Goal: Information Seeking & Learning: Learn about a topic

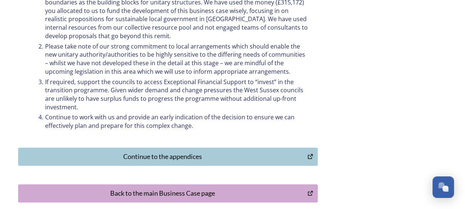
scroll to position [394, 0]
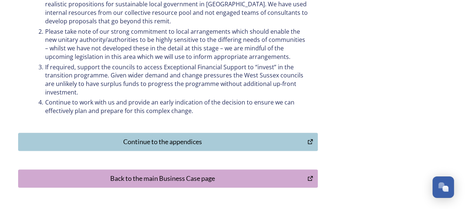
click at [173, 142] on div "Continue to the appendices" at bounding box center [162, 141] width 281 height 10
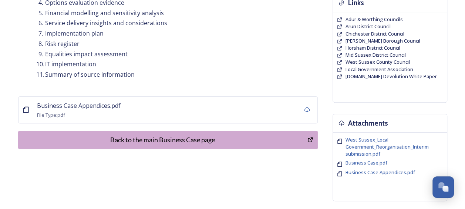
scroll to position [161, 0]
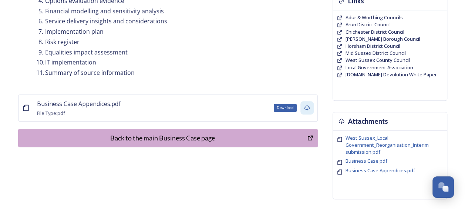
click at [307, 108] on icon at bounding box center [307, 107] width 6 height 5
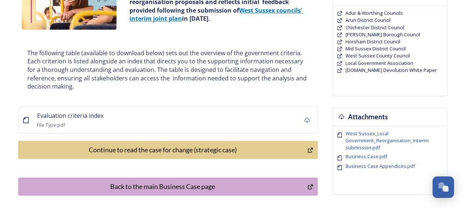
scroll to position [168, 0]
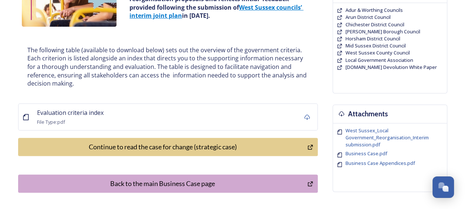
click at [186, 146] on div "Continue to read the case for change (strategic case)" at bounding box center [162, 147] width 281 height 10
click at [267, 71] on p "The following table (available to download below) sets out the overview of the …" at bounding box center [167, 67] width 281 height 42
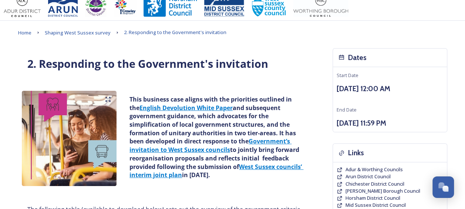
scroll to position [0, 0]
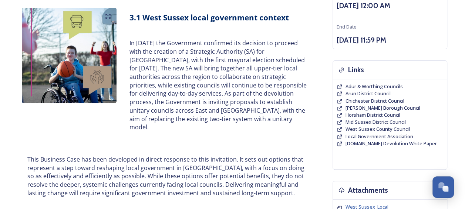
scroll to position [95, 0]
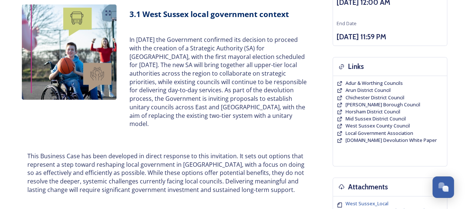
click at [177, 40] on p "In [DATE] the Government confirmed its decision to proceed with the creation of…" at bounding box center [218, 82] width 179 height 92
click at [177, 40] on p "In July 2025 the Government confirmed its decision to proceed with the creation…" at bounding box center [218, 82] width 179 height 92
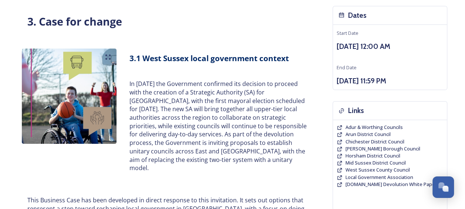
click at [278, 59] on strong "3.1 ﻿West Sussex local government context" at bounding box center [208, 58] width 159 height 10
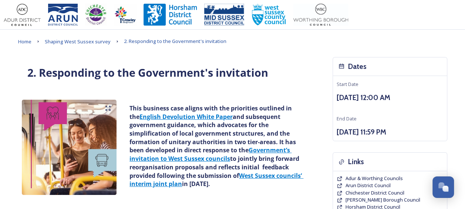
click at [286, 118] on p "This business case aligns with the priorities outlined in the English Devolutio…" at bounding box center [218, 146] width 179 height 84
drag, startPoint x: 286, startPoint y: 118, endPoint x: 320, endPoint y: 137, distance: 39.7
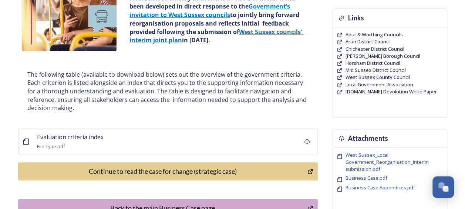
scroll to position [144, 0]
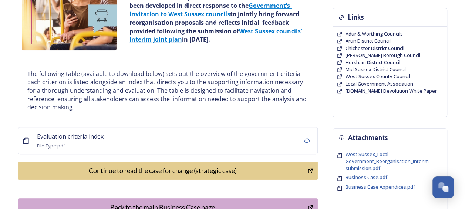
click at [189, 169] on div "Continue to read the case for change (strategic case)" at bounding box center [162, 170] width 281 height 10
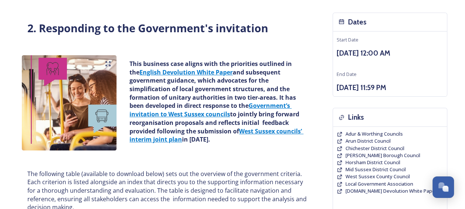
scroll to position [45, 0]
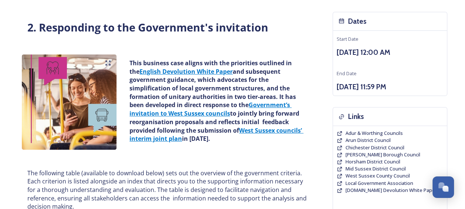
click at [312, 152] on div "This business case aligns with the priorities outlined in the English Devolutio…" at bounding box center [168, 102] width 300 height 102
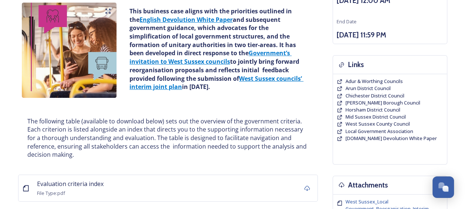
scroll to position [95, 0]
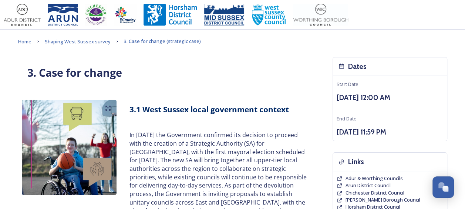
click at [301, 115] on h3 "3.1 ﻿West Sussex local government context" at bounding box center [218, 109] width 179 height 11
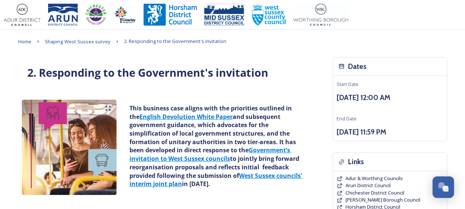
click at [232, 123] on strong "and subsequent government guidance, which advocates for the simplification of l…" at bounding box center [213, 133] width 168 height 42
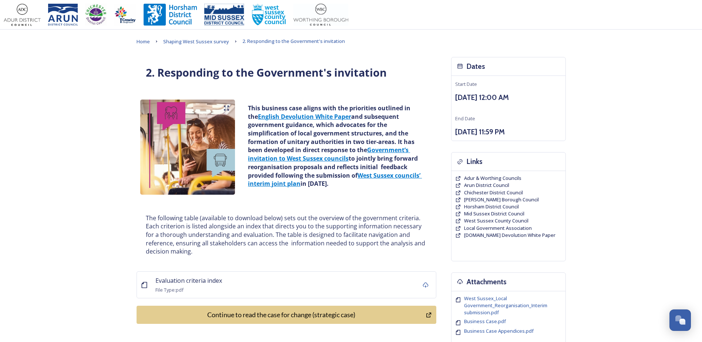
click at [356, 138] on strong "and subsequent government guidance, which advocates for the simplification of l…" at bounding box center [332, 133] width 168 height 42
click at [304, 48] on div "Home Shaping West Sussex survey 2. Responding to the Government's invitation 2.…" at bounding box center [351, 221] width 444 height 382
